Goal: Task Accomplishment & Management: Manage account settings

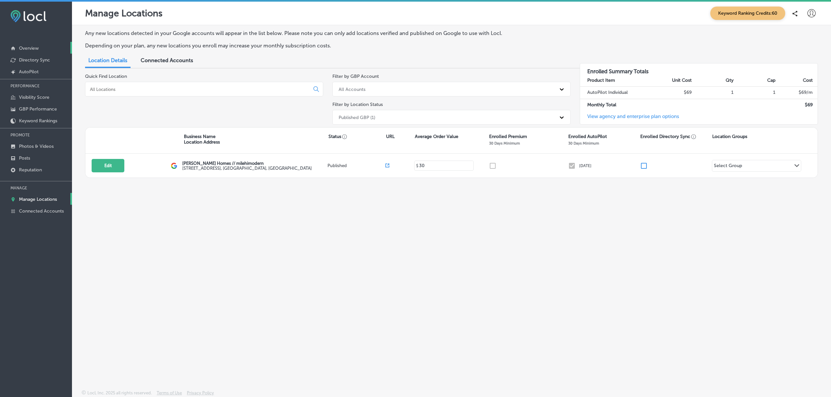
click at [37, 44] on link "Overview" at bounding box center [36, 48] width 72 height 12
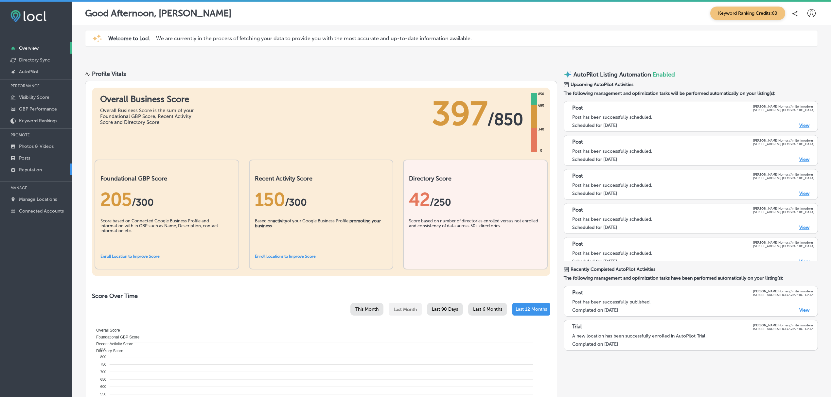
click at [39, 171] on p "Reputation" at bounding box center [30, 170] width 23 height 6
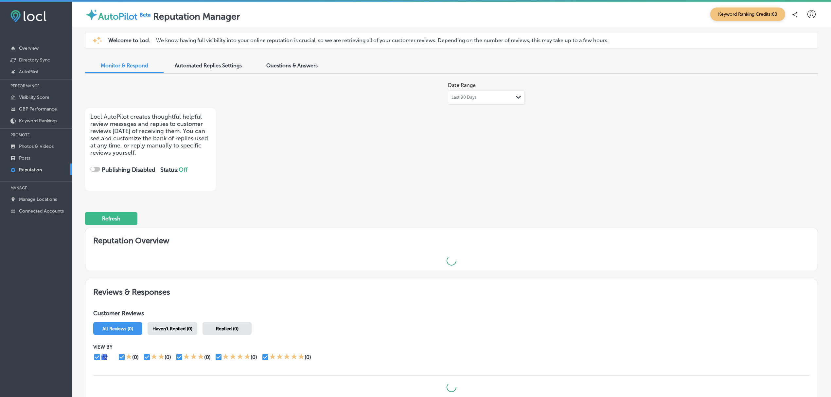
checkbox input "true"
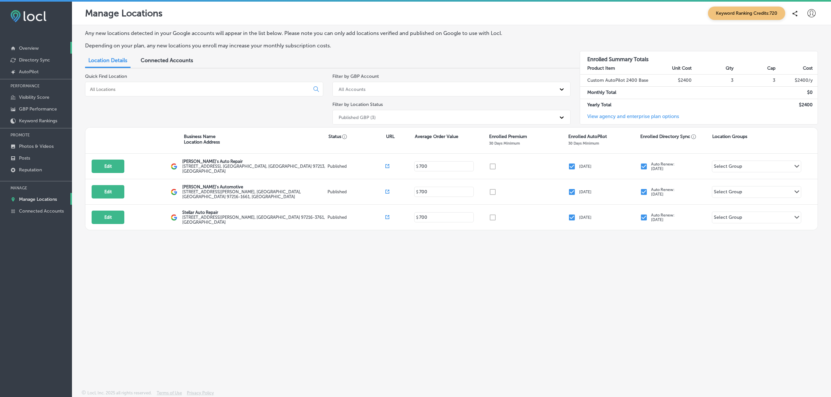
click at [44, 48] on link "Overview" at bounding box center [36, 48] width 72 height 12
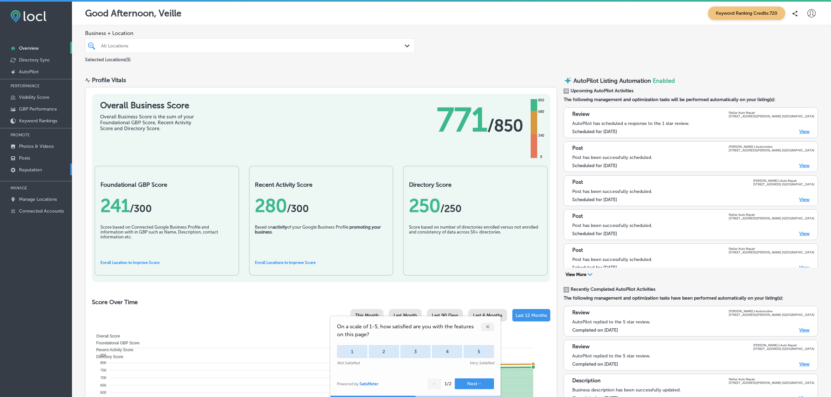
click at [40, 169] on p "Reputation" at bounding box center [30, 170] width 23 height 6
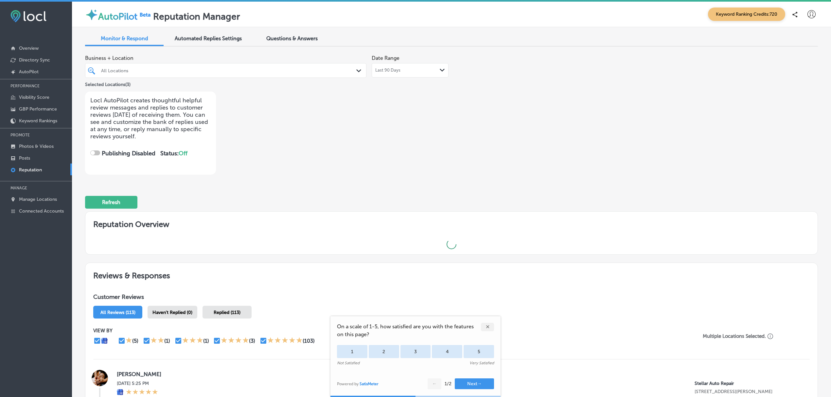
checkbox input "true"
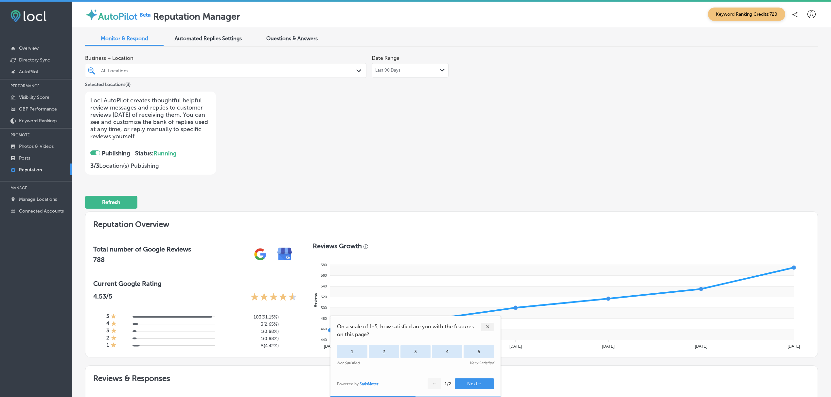
click at [18, 267] on div "iconmonstr-menu-thin copy Created with Sketch. Overview Directory Sync Created …" at bounding box center [36, 200] width 72 height 397
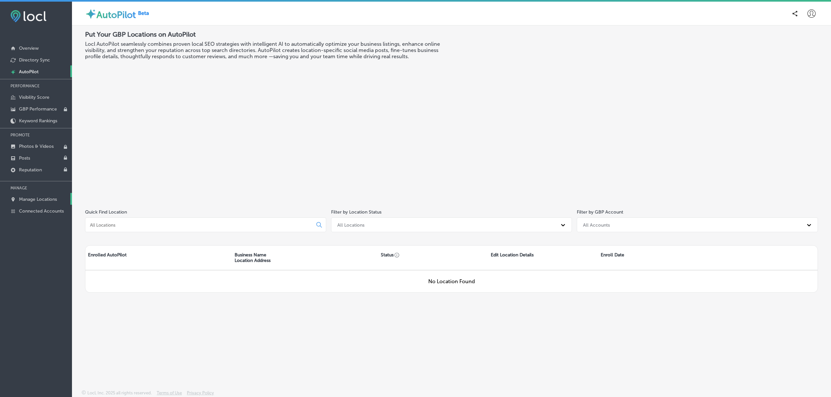
click at [31, 202] on p "Manage Locations" at bounding box center [38, 200] width 38 height 6
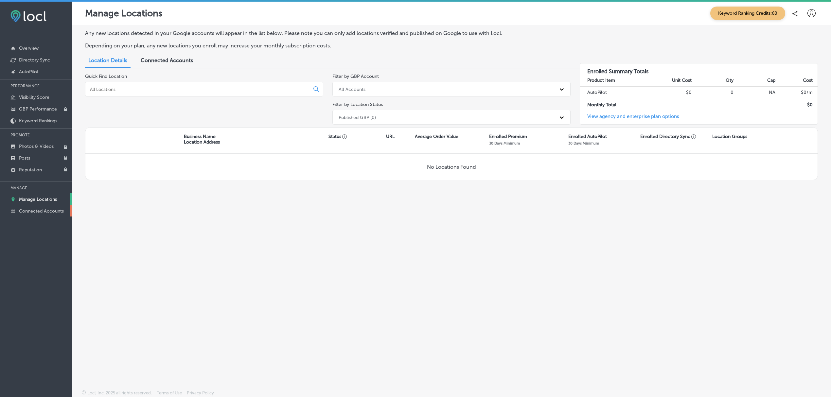
click at [33, 217] on link "Connected Accounts" at bounding box center [36, 211] width 72 height 12
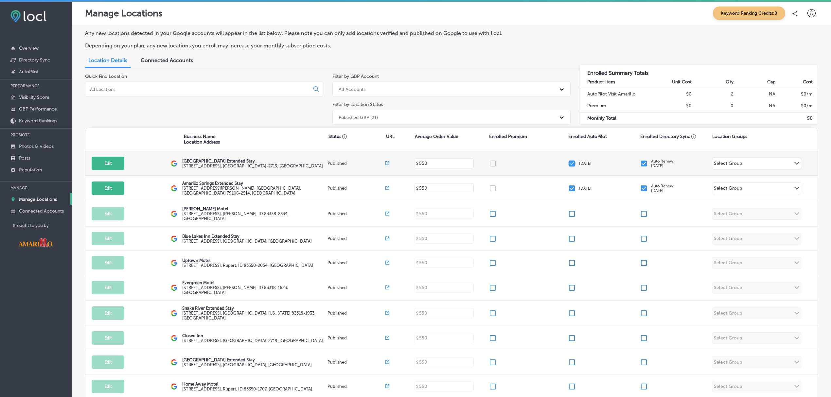
click at [568, 165] on input "checkbox" at bounding box center [572, 164] width 8 height 8
checkbox input "false"
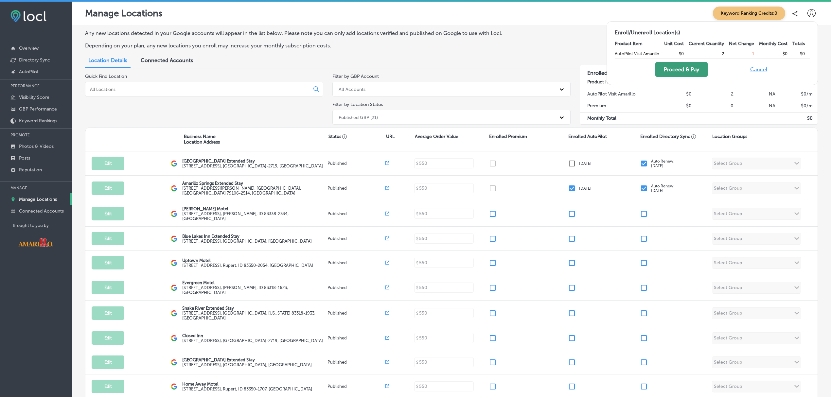
click at [691, 71] on button "Proceed & Pay" at bounding box center [681, 69] width 52 height 15
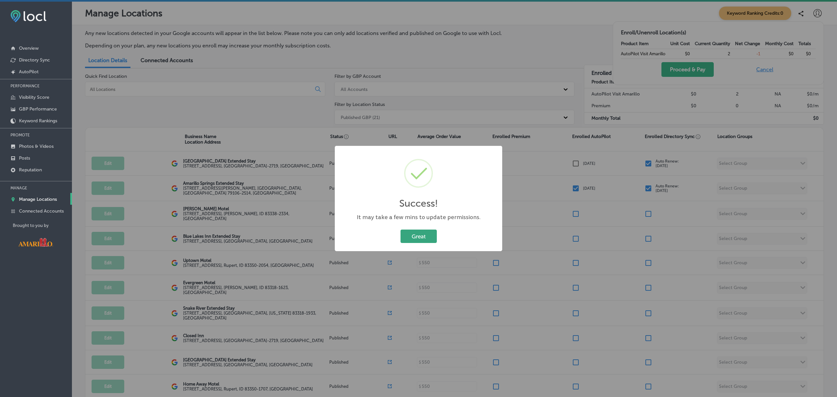
click at [420, 236] on button "Great" at bounding box center [419, 236] width 36 height 13
